Goal: Task Accomplishment & Management: Manage account settings

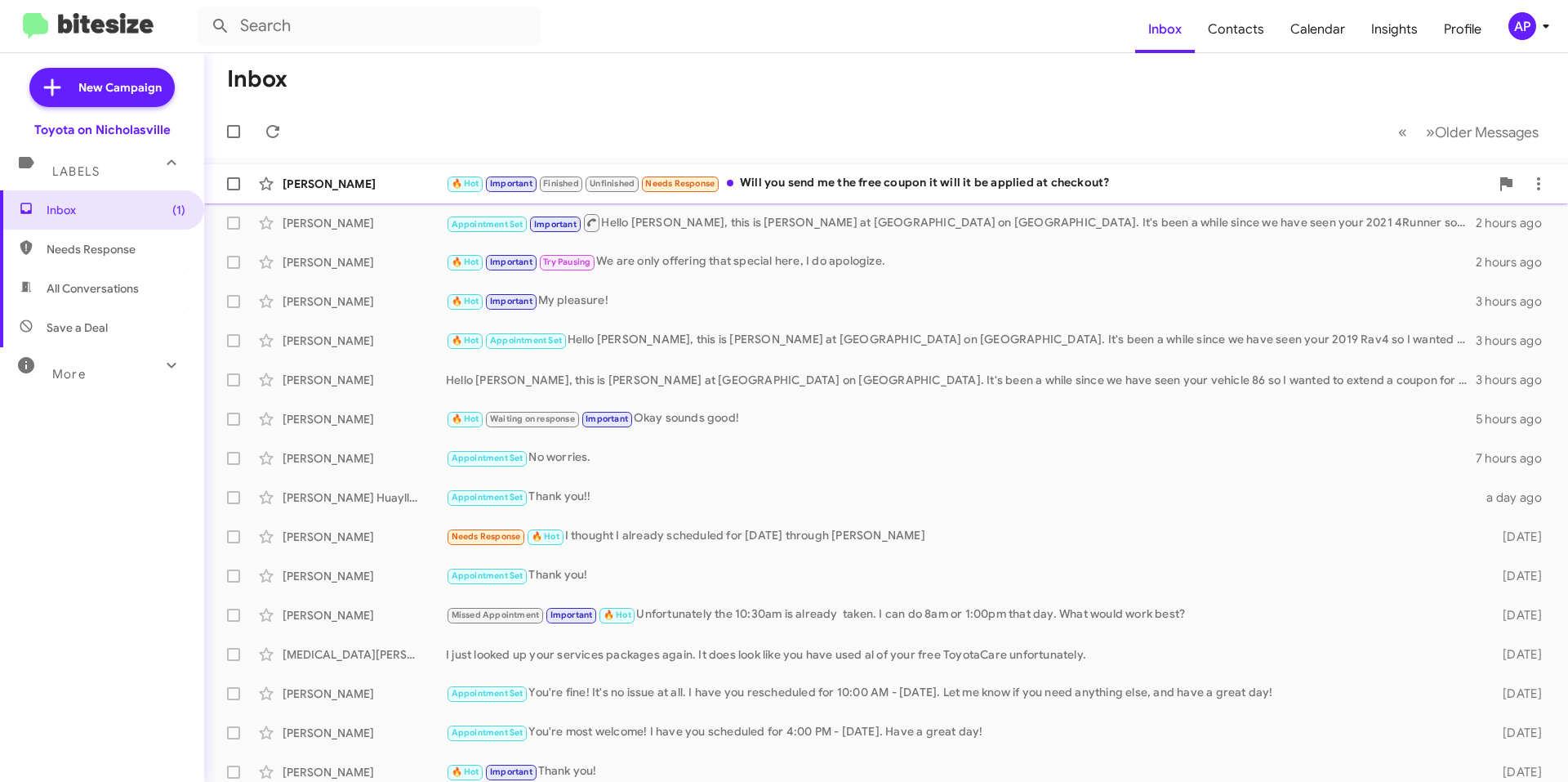
click at [1173, 187] on div "🔥 Hot Important Finished Unfinished Needs Response Will you send me the free co…" at bounding box center [968, 182] width 1044 height 18
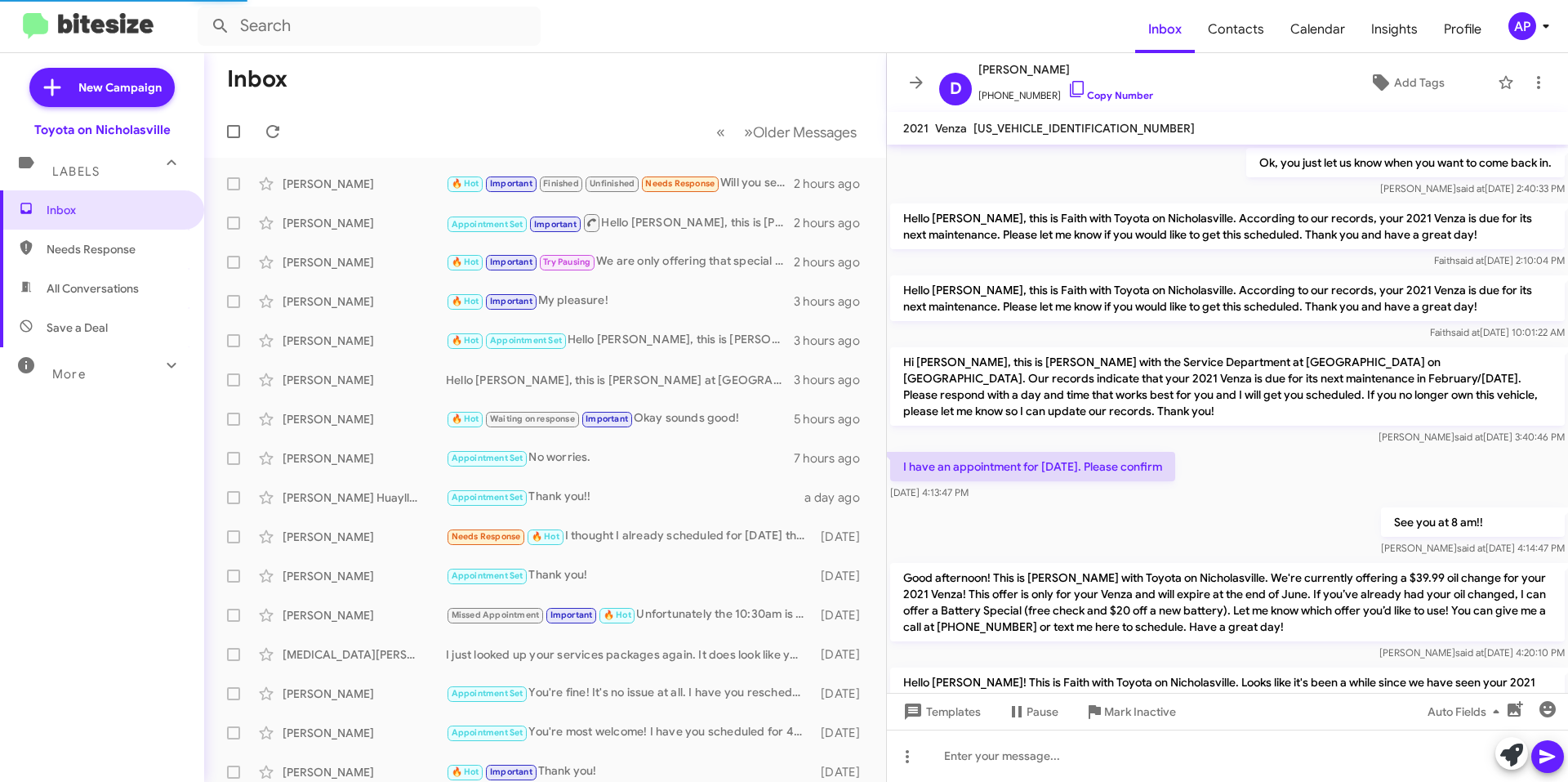
scroll to position [824, 0]
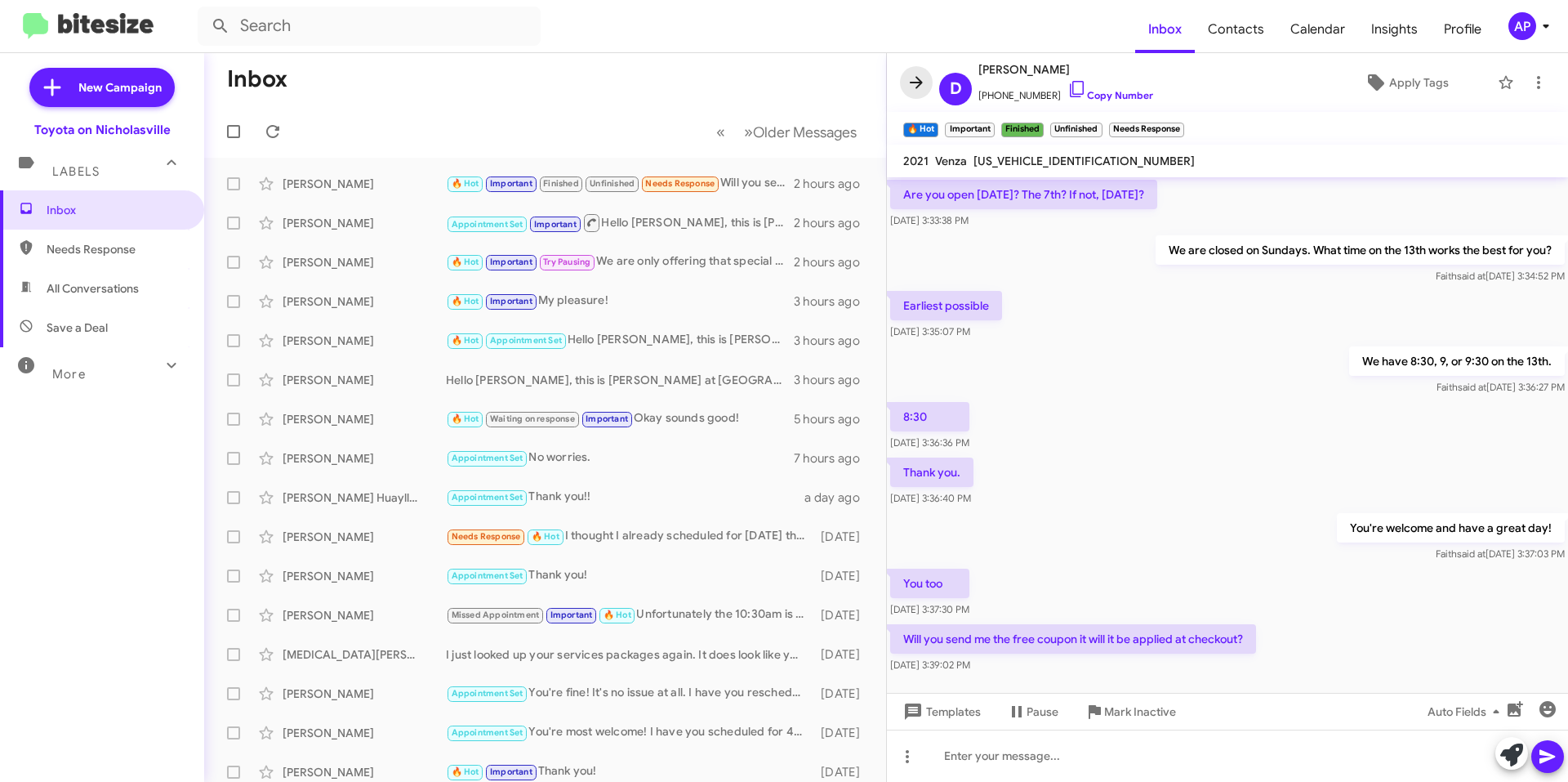
click at [903, 84] on span at bounding box center [917, 82] width 33 height 19
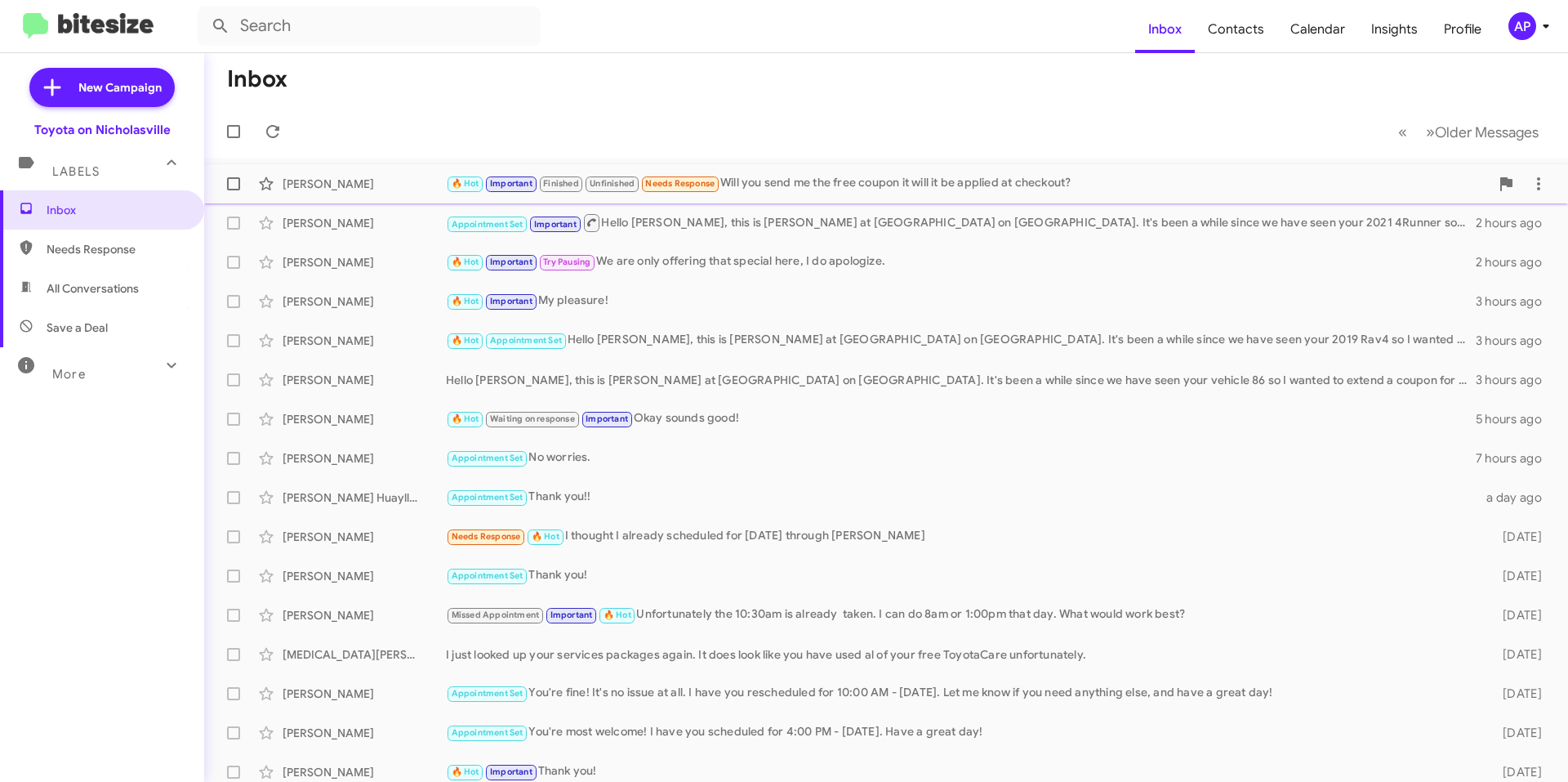
click at [228, 184] on span at bounding box center [234, 184] width 13 height 13
click at [232, 190] on input "checkbox" at bounding box center [232, 190] width 1 height 1
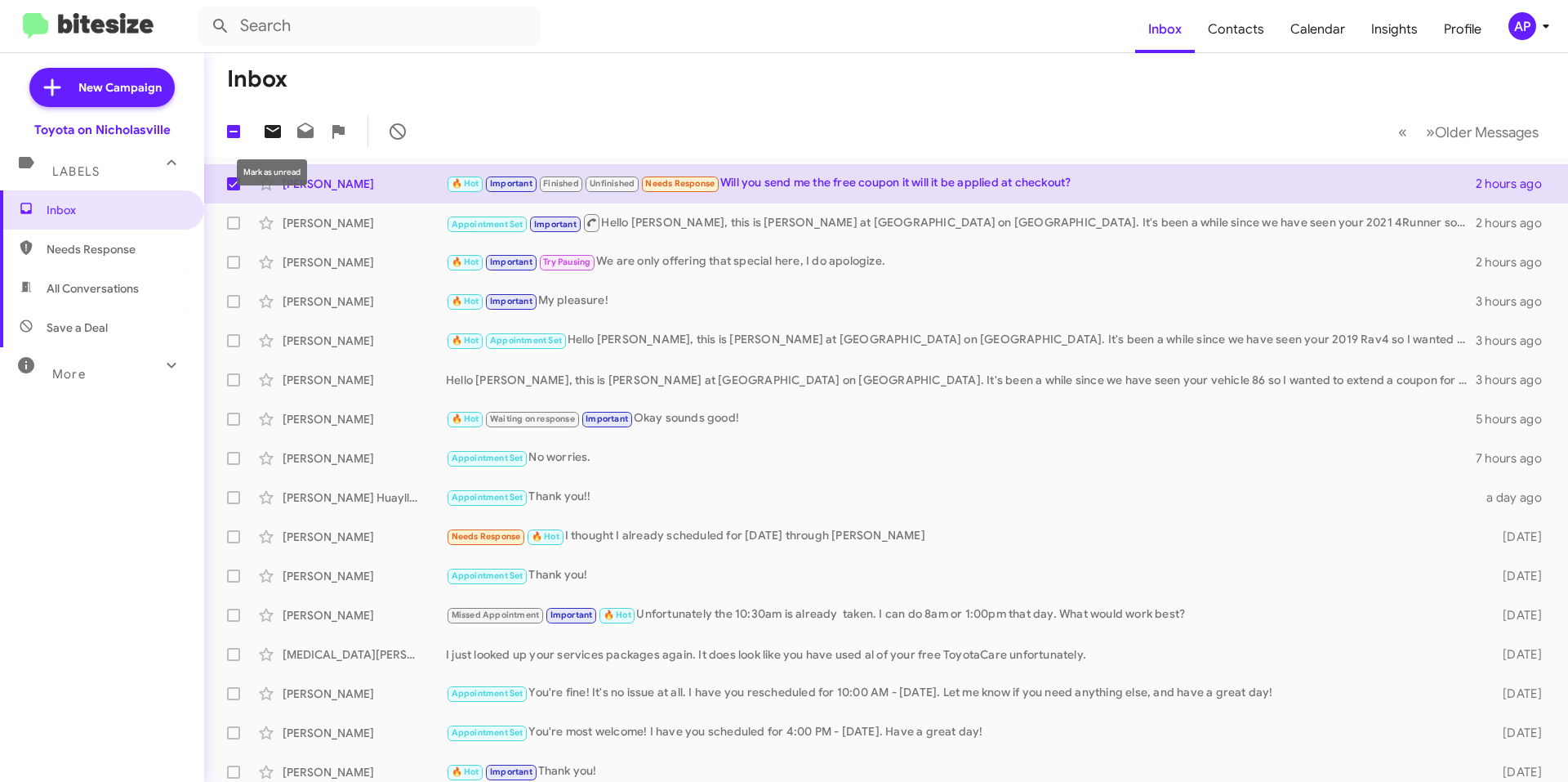
click at [271, 128] on icon at bounding box center [272, 132] width 16 height 13
click at [233, 182] on span at bounding box center [234, 184] width 13 height 13
click at [233, 190] on input "checkbox" at bounding box center [232, 190] width 1 height 1
checkbox input "false"
